Goal: Information Seeking & Learning: Learn about a topic

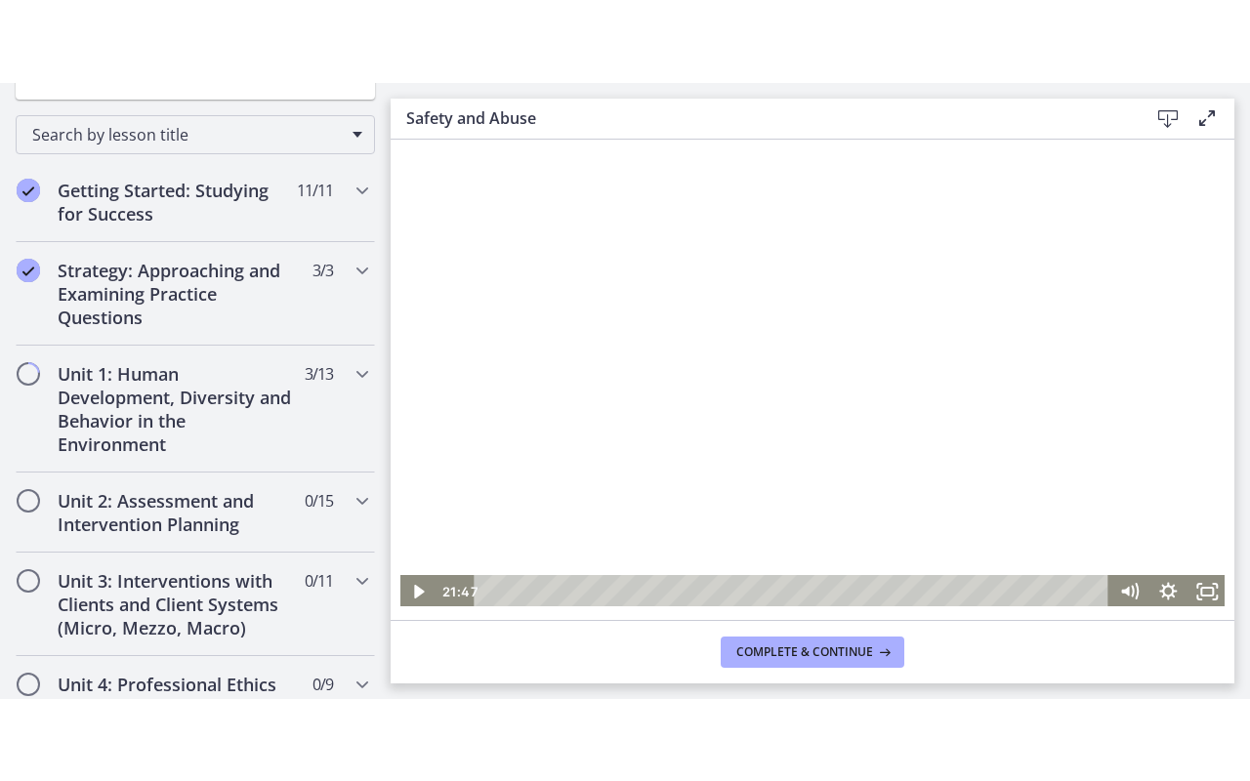
scroll to position [195, 0]
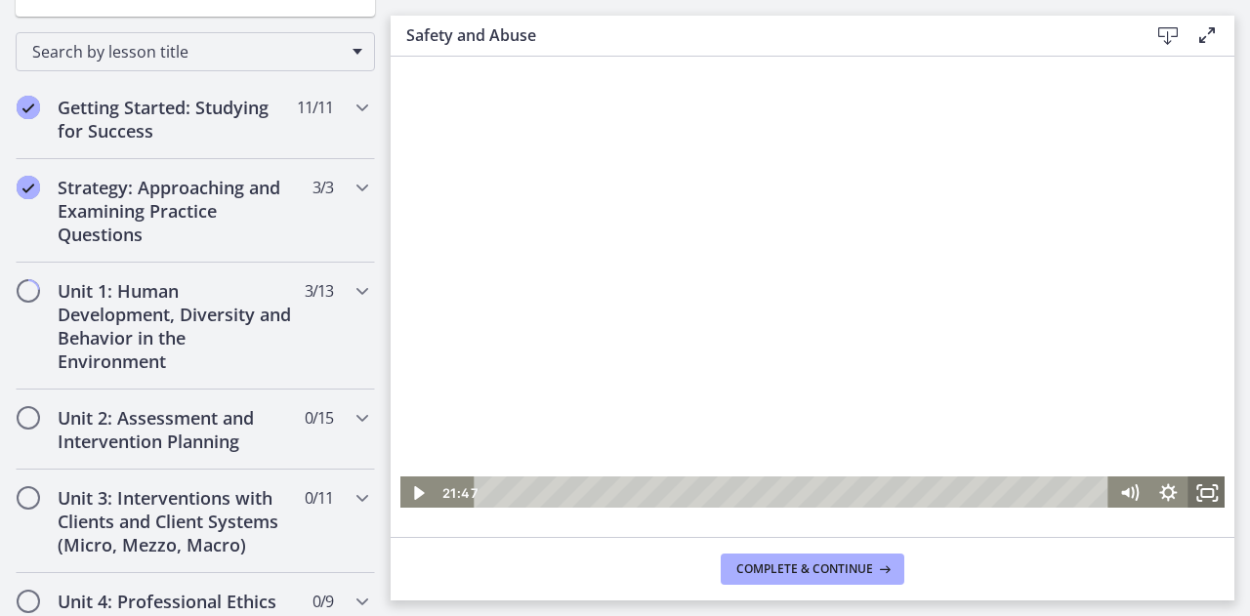
click at [1204, 492] on icon "Fullscreen" at bounding box center [1207, 493] width 39 height 33
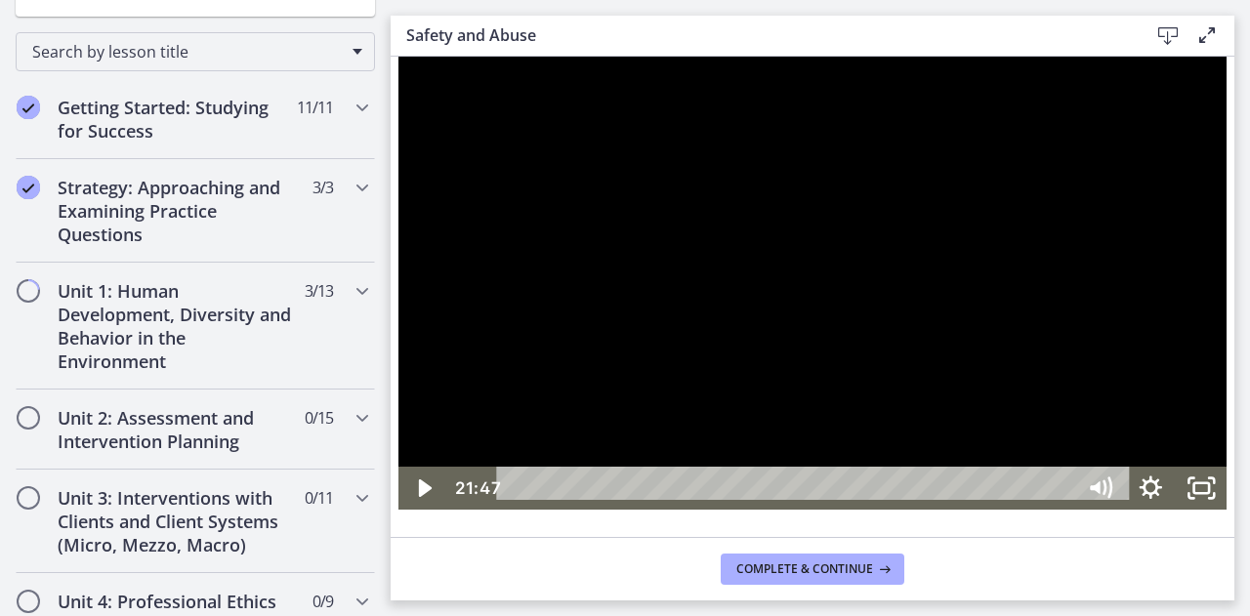
scroll to position [0, 0]
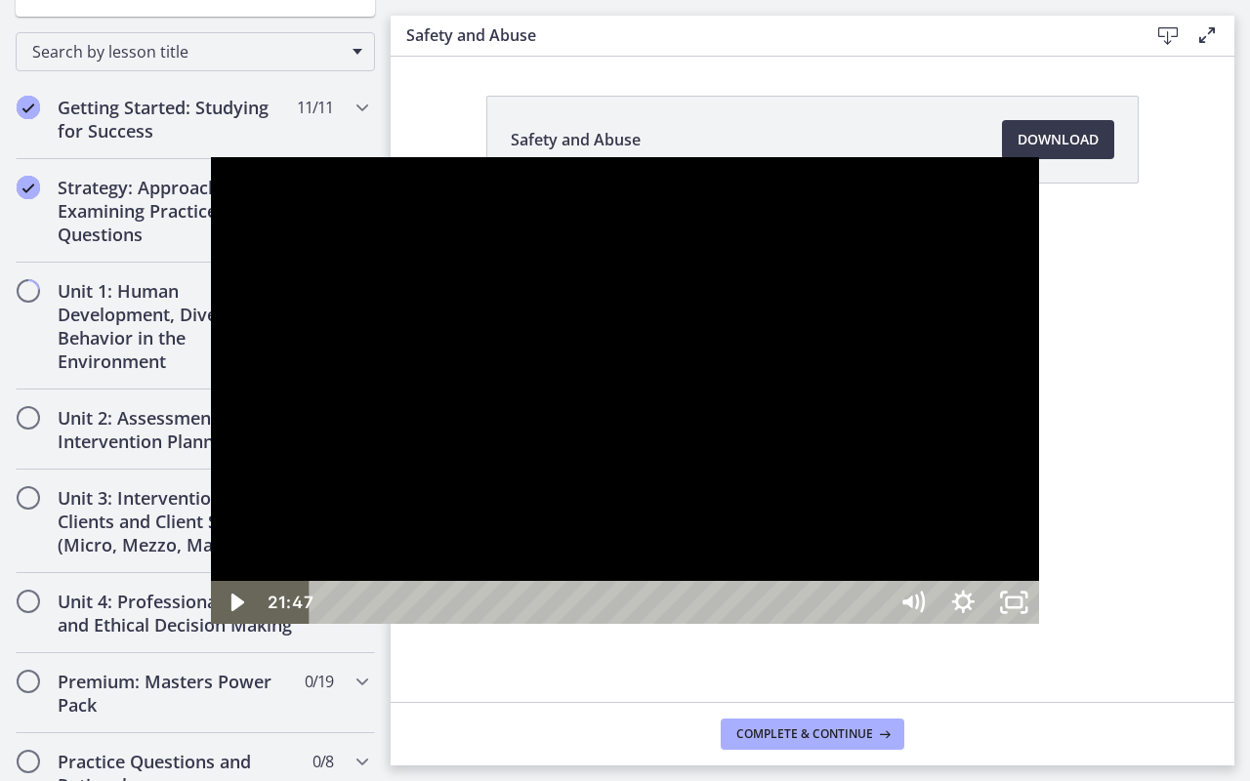
click at [892, 501] on div at bounding box center [625, 390] width 829 height 466
click at [501, 393] on div at bounding box center [625, 390] width 829 height 466
click at [501, 481] on div at bounding box center [625, 390] width 829 height 466
click at [663, 257] on div at bounding box center [625, 390] width 829 height 466
click at [753, 522] on div at bounding box center [625, 390] width 829 height 466
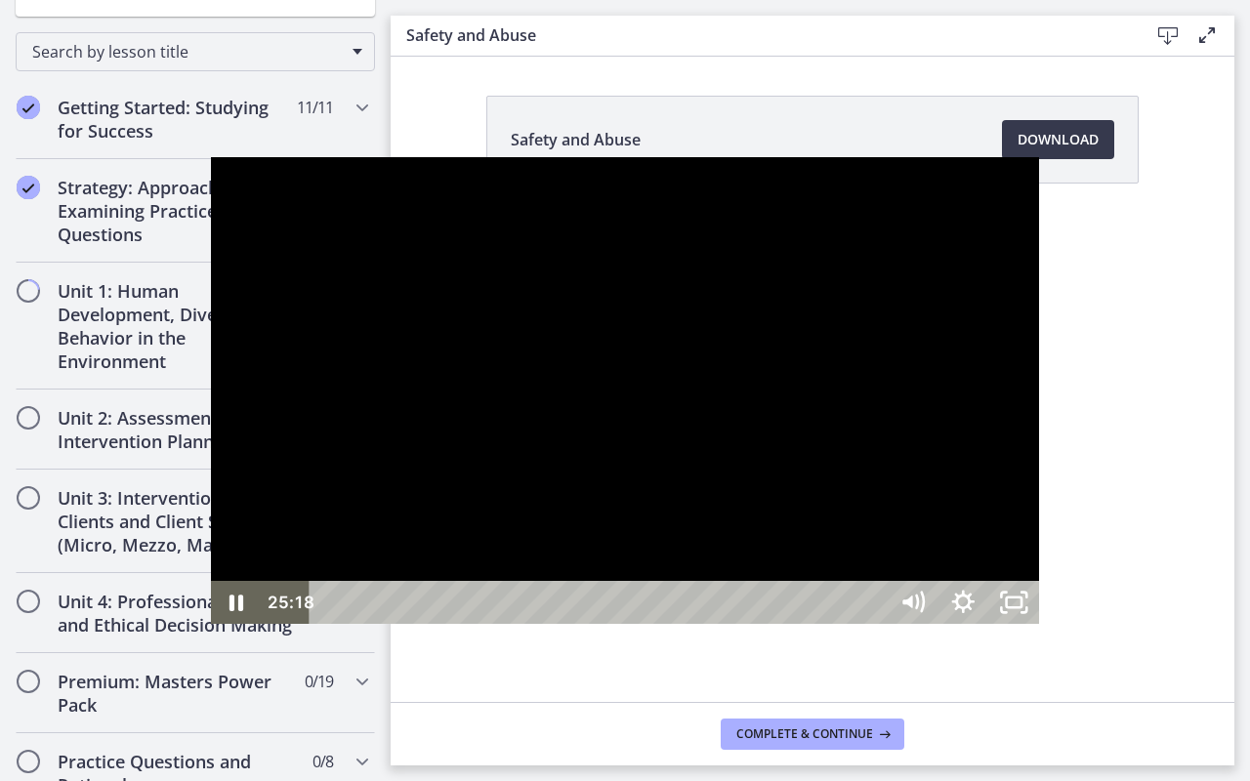
click at [933, 527] on div at bounding box center [625, 390] width 829 height 466
click at [756, 457] on div at bounding box center [625, 390] width 829 height 466
click at [923, 615] on div at bounding box center [625, 390] width 829 height 466
click at [1023, 608] on rect "Unfullscreen" at bounding box center [1015, 603] width 16 height 10
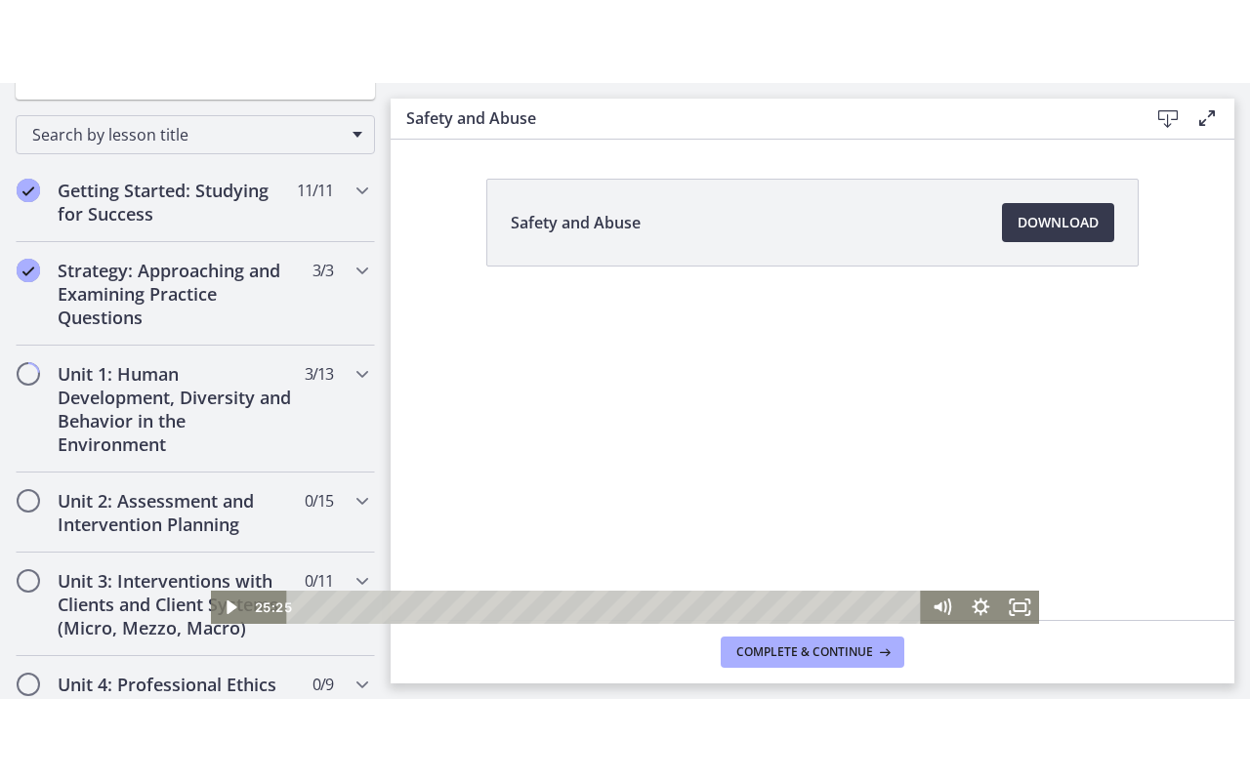
scroll to position [195, 0]
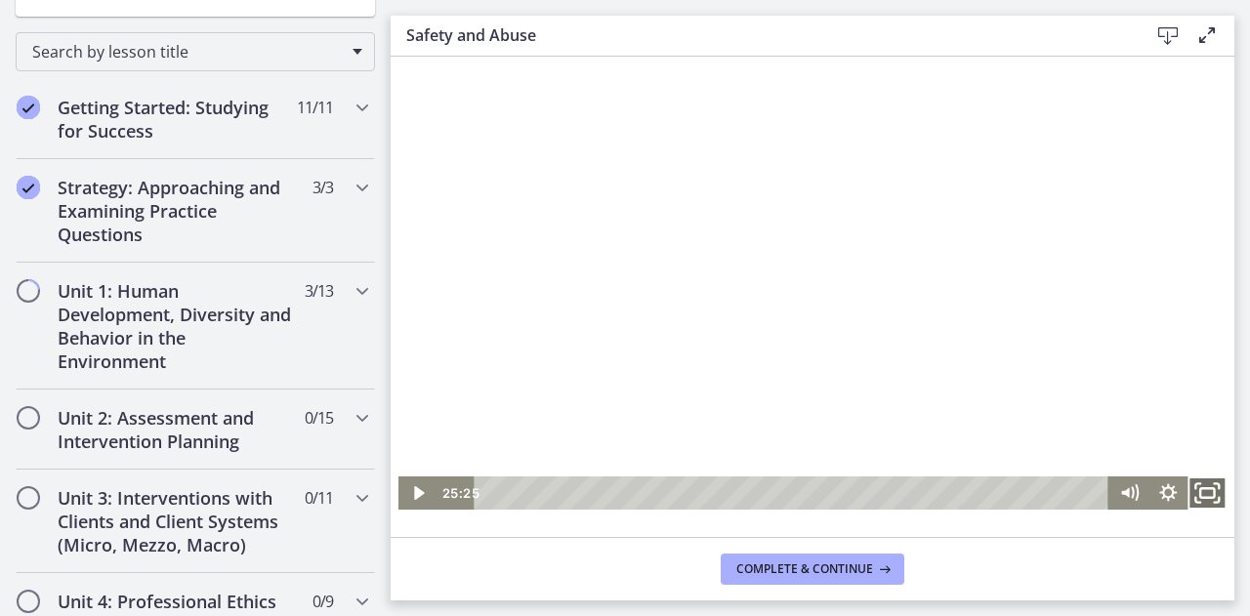
drag, startPoint x: 1198, startPoint y: 487, endPoint x: 1558, endPoint y: 477, distance: 360.6
click at [1198, 487] on icon "Fullscreen" at bounding box center [1207, 493] width 47 height 40
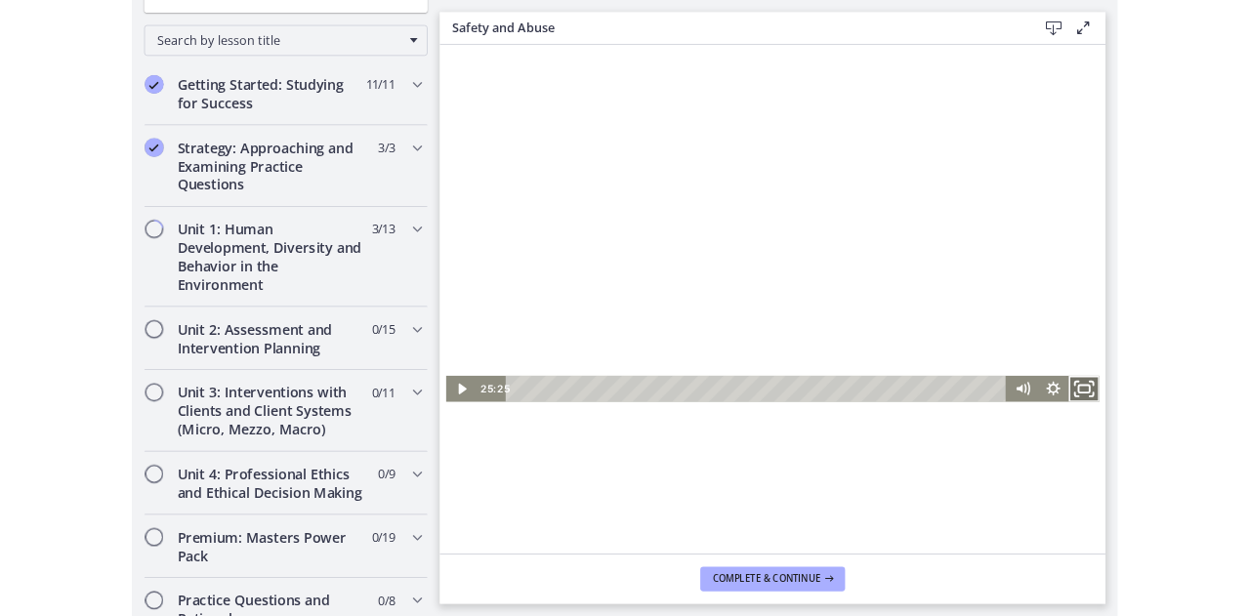
scroll to position [0, 0]
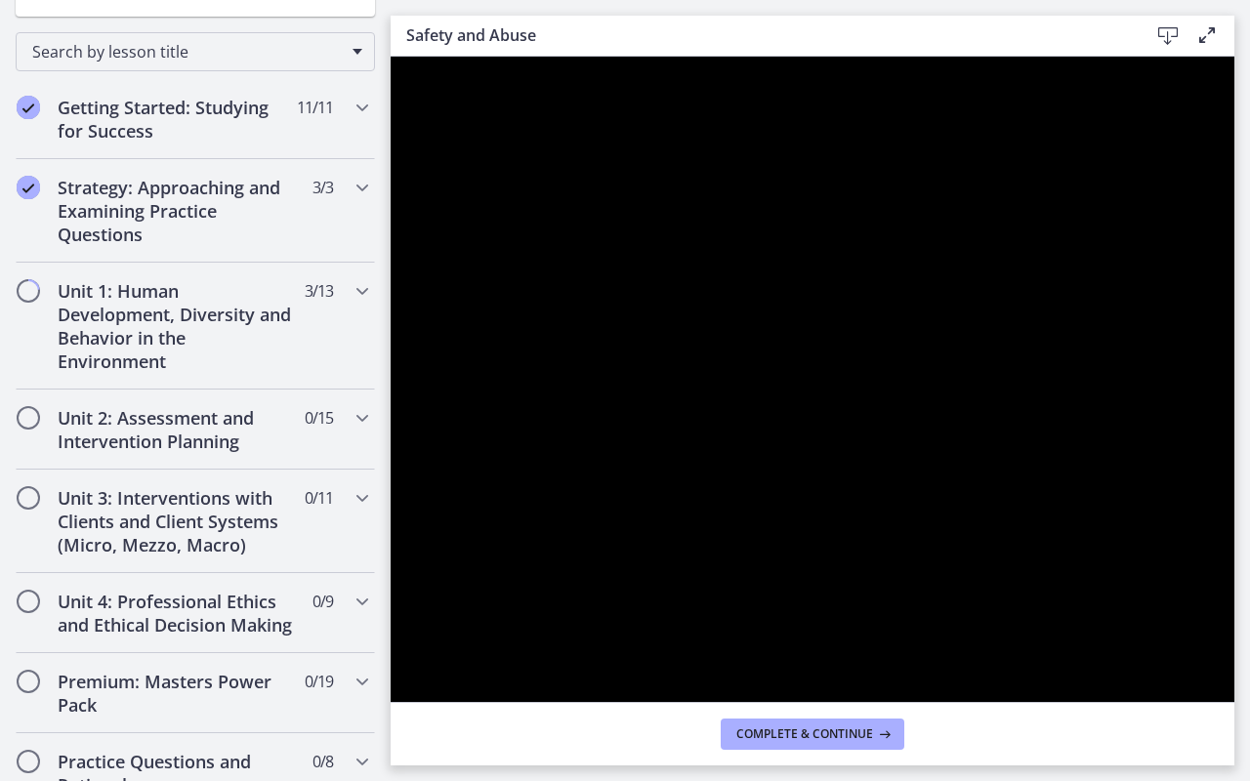
click at [1001, 485] on div at bounding box center [813, 472] width 844 height 830
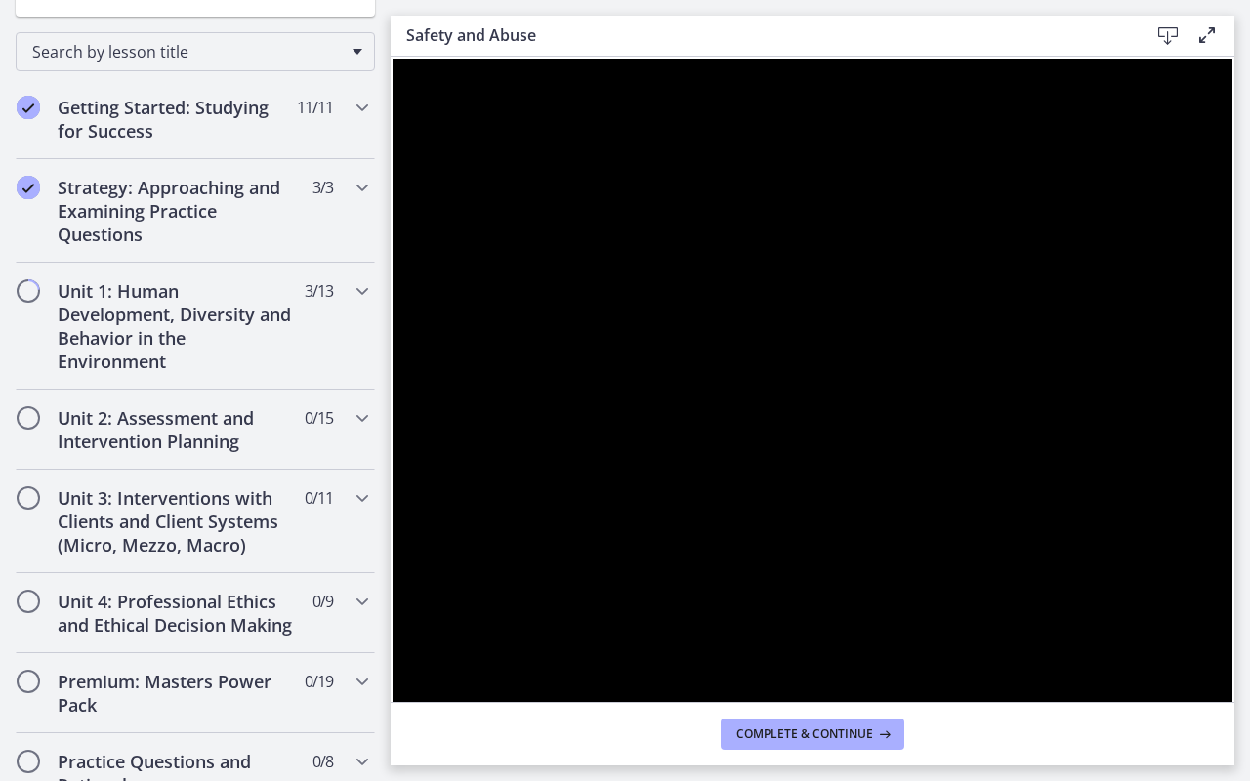
click at [1190, 540] on div at bounding box center [813, 472] width 844 height 830
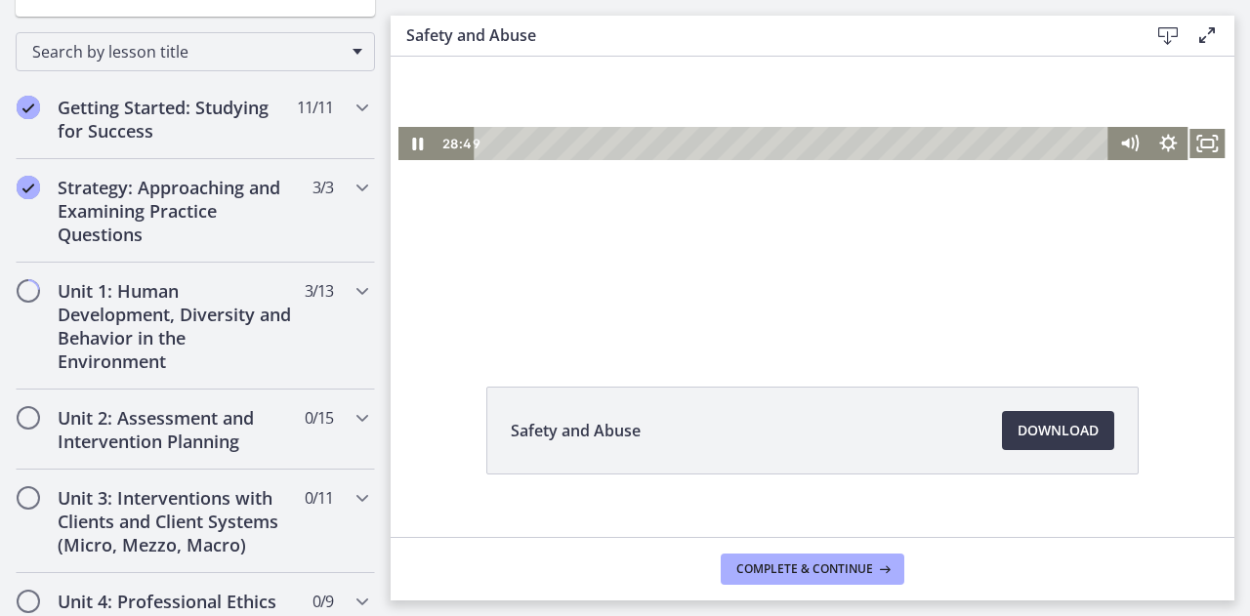
scroll to position [574, 0]
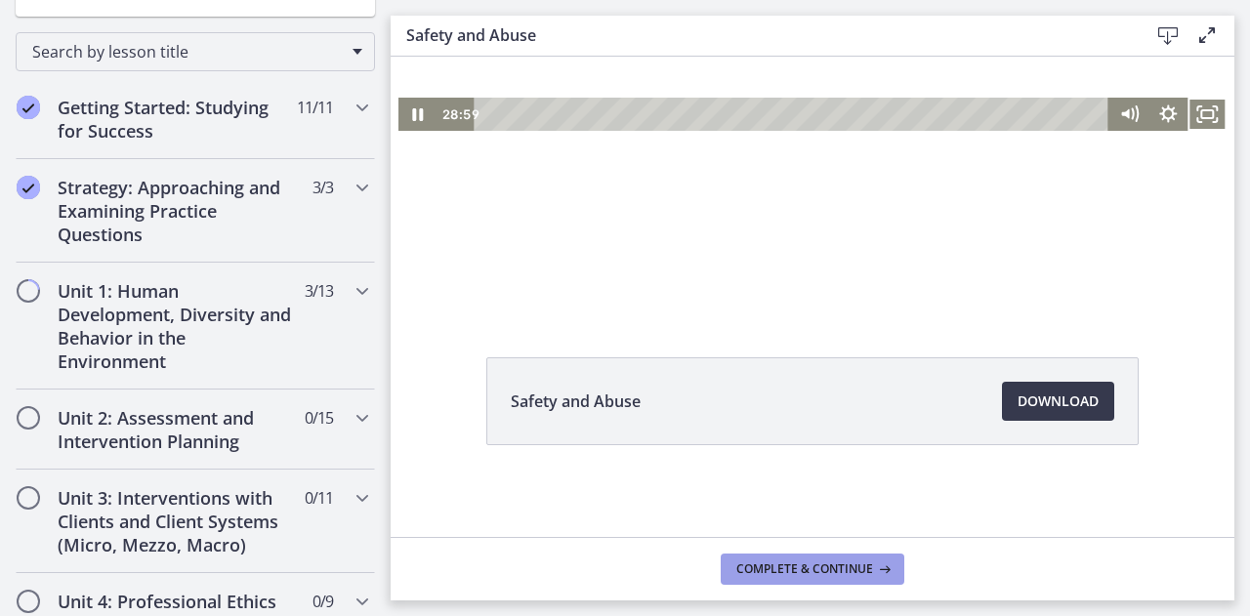
click at [793, 577] on button "Complete & continue" at bounding box center [813, 569] width 184 height 31
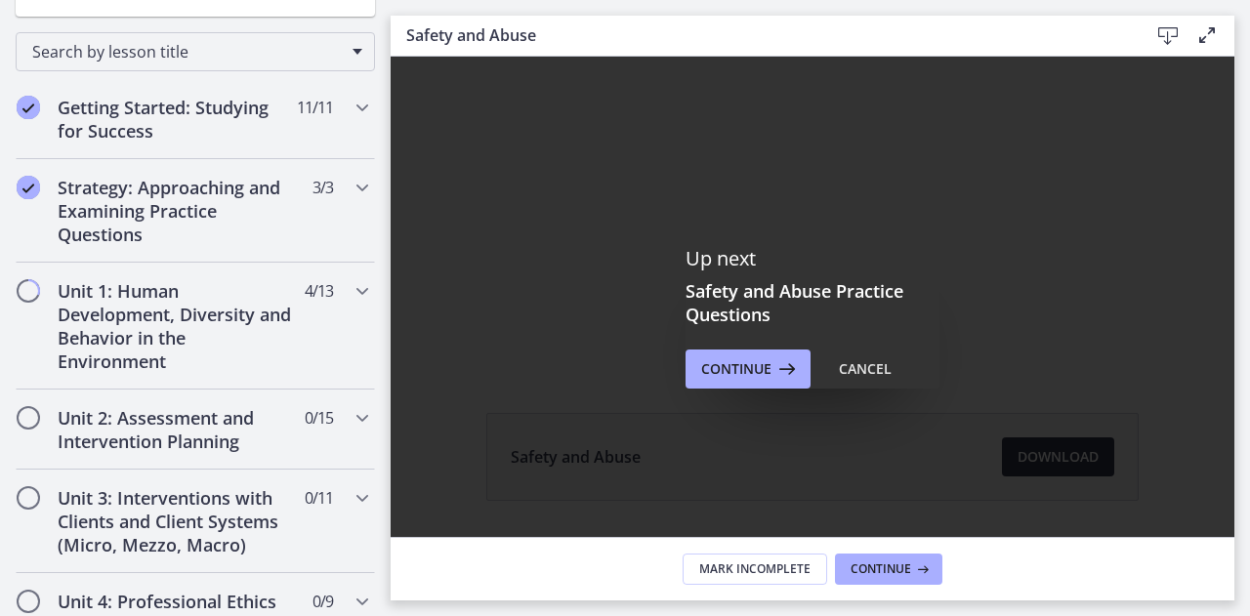
scroll to position [153, 0]
click at [748, 372] on span "Continue" at bounding box center [736, 370] width 70 height 23
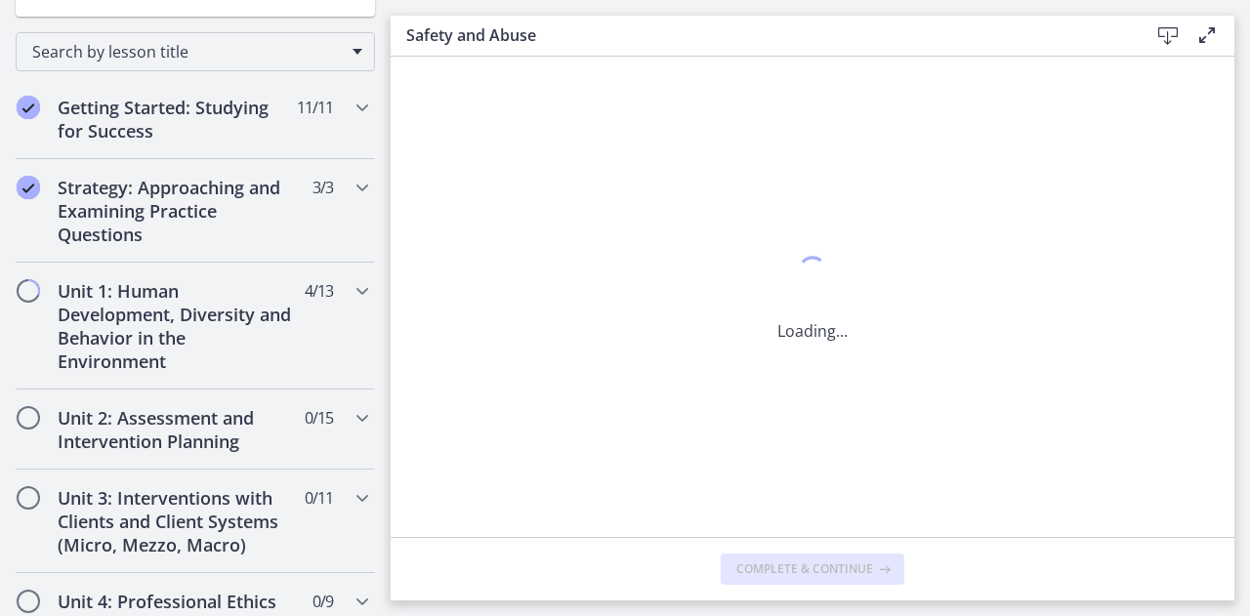
scroll to position [0, 0]
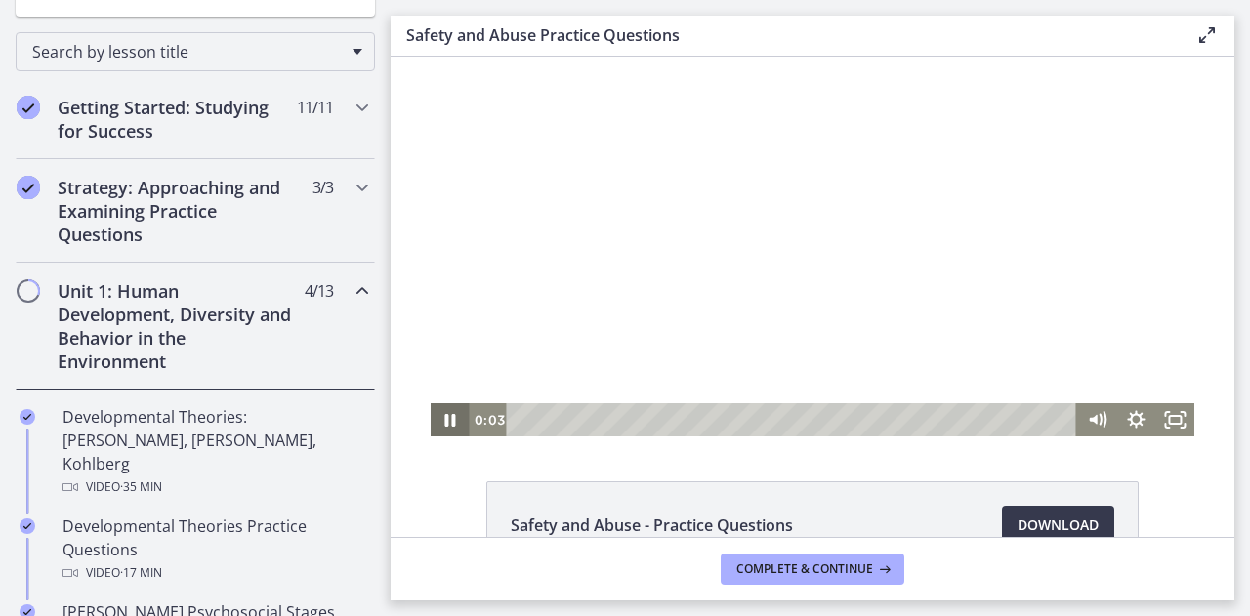
click at [445, 421] on icon "Pause" at bounding box center [450, 420] width 11 height 13
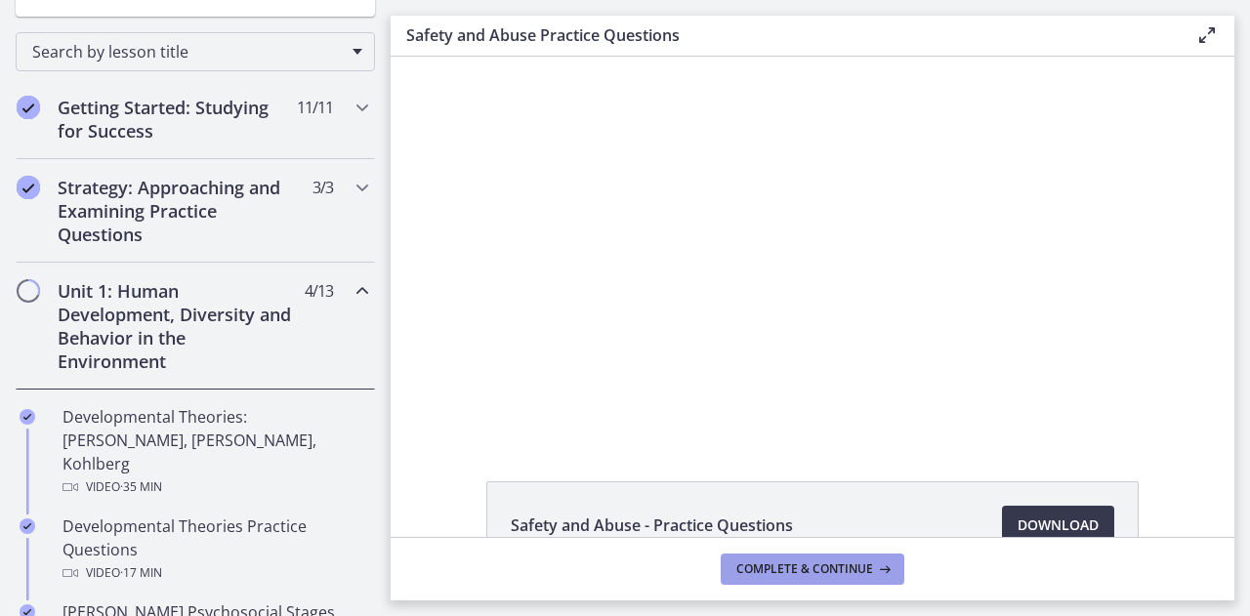
click at [756, 566] on span "Complete & continue" at bounding box center [805, 570] width 137 height 16
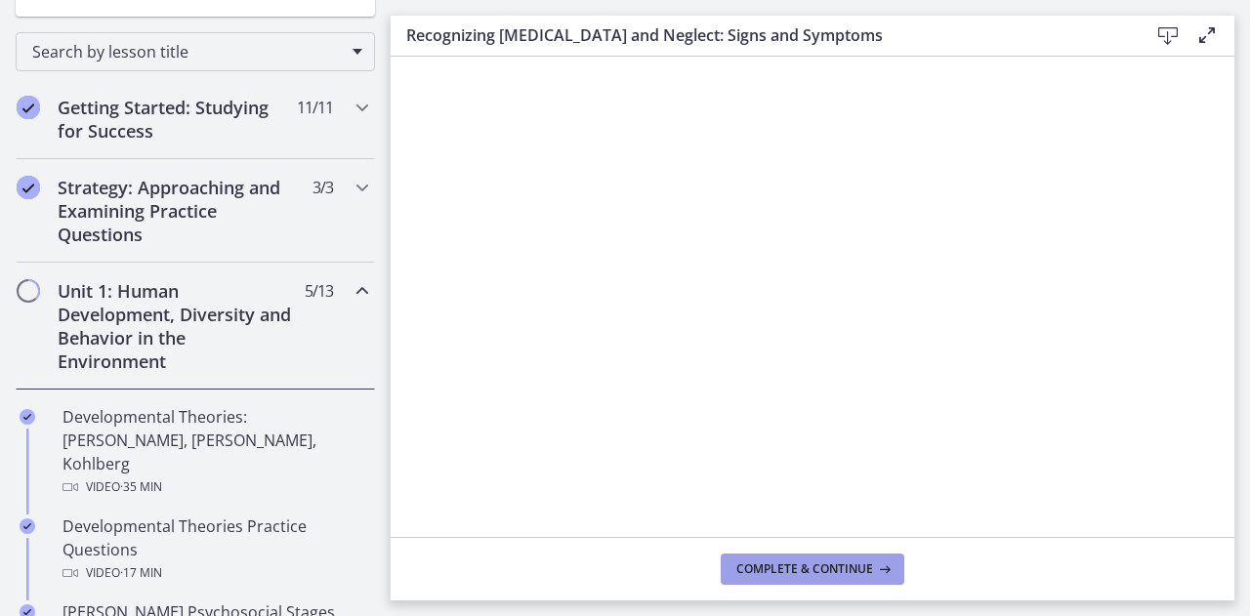
click at [835, 570] on span "Complete & continue" at bounding box center [805, 570] width 137 height 16
click at [799, 567] on span "Complete & continue" at bounding box center [805, 570] width 137 height 16
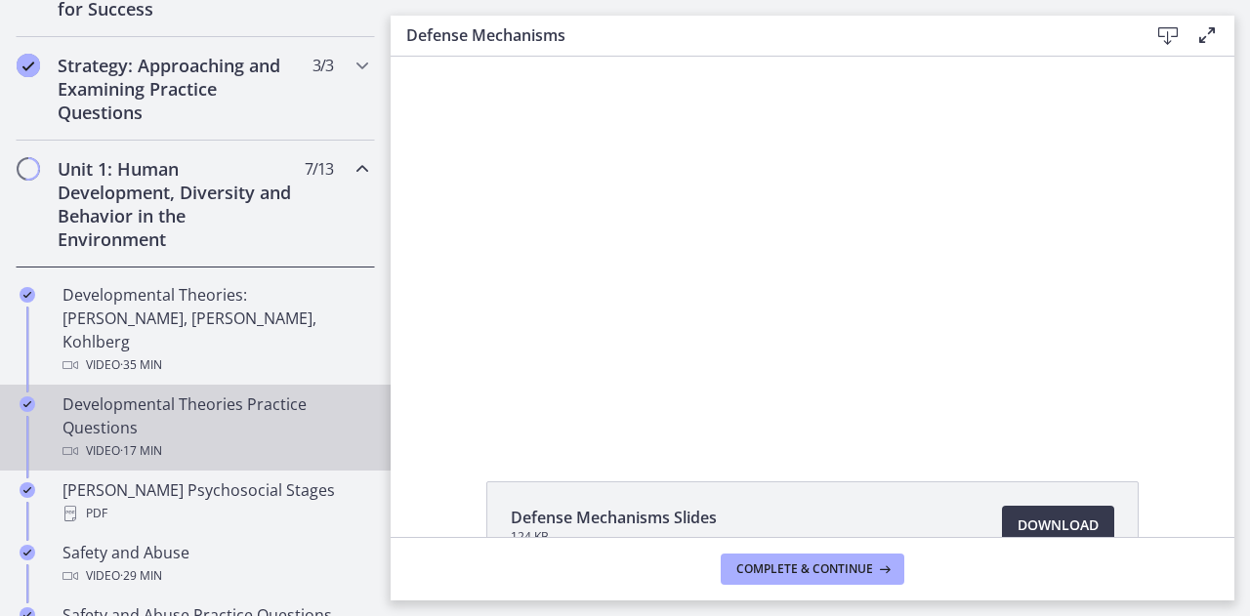
scroll to position [684, 0]
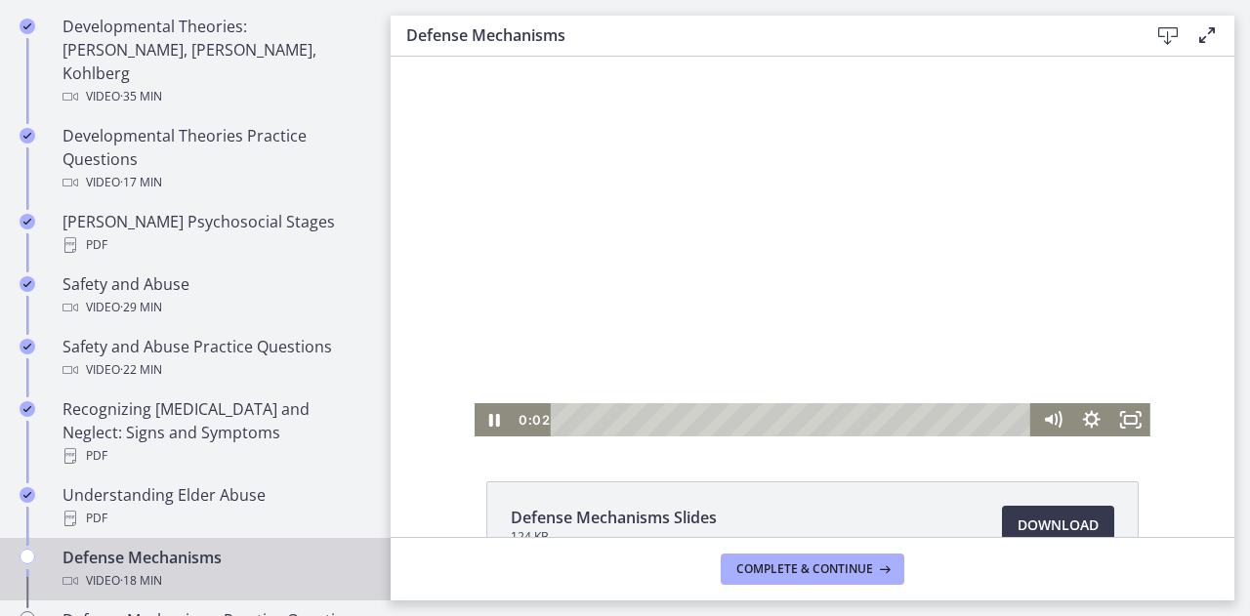
click at [897, 286] on div at bounding box center [813, 247] width 676 height 380
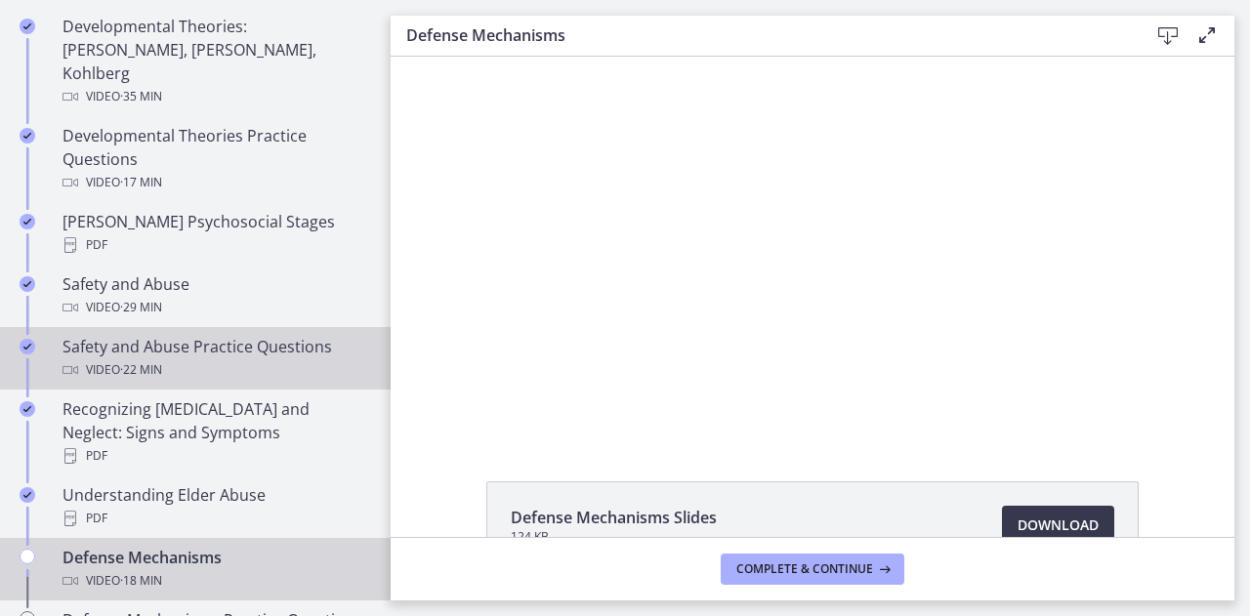
click at [205, 359] on div "Video · 22 min" at bounding box center [215, 370] width 305 height 23
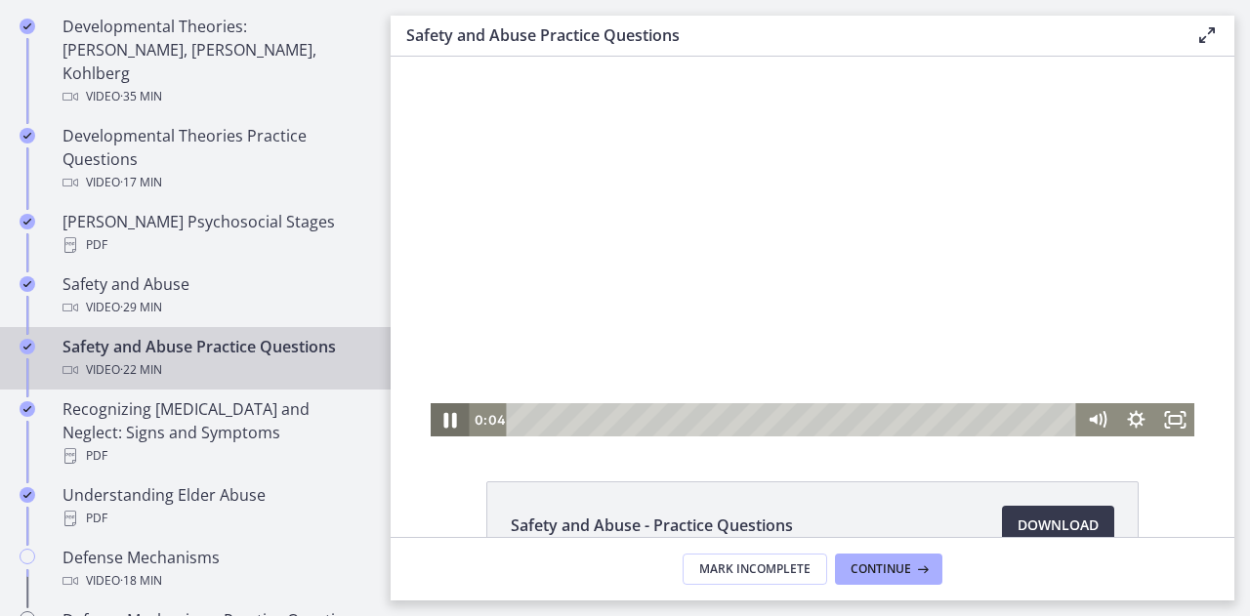
click at [443, 429] on icon "Pause" at bounding box center [450, 421] width 47 height 40
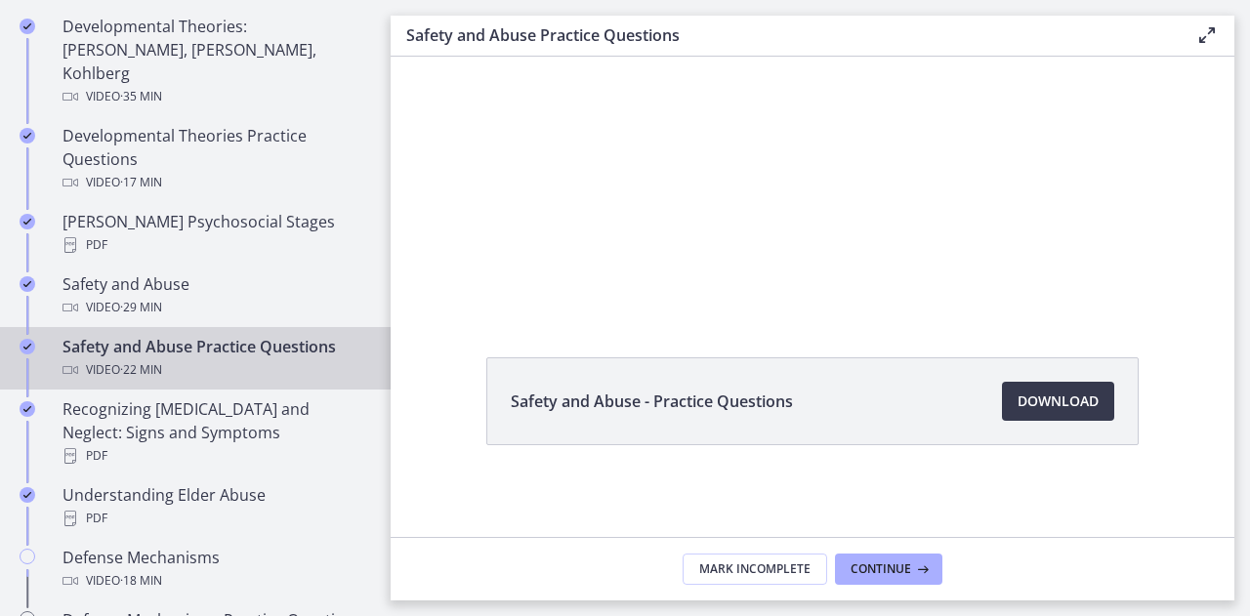
scroll to position [125, 0]
click at [1039, 405] on span "Download Opens in a new window" at bounding box center [1058, 400] width 81 height 23
